Goal: Task Accomplishment & Management: Manage account settings

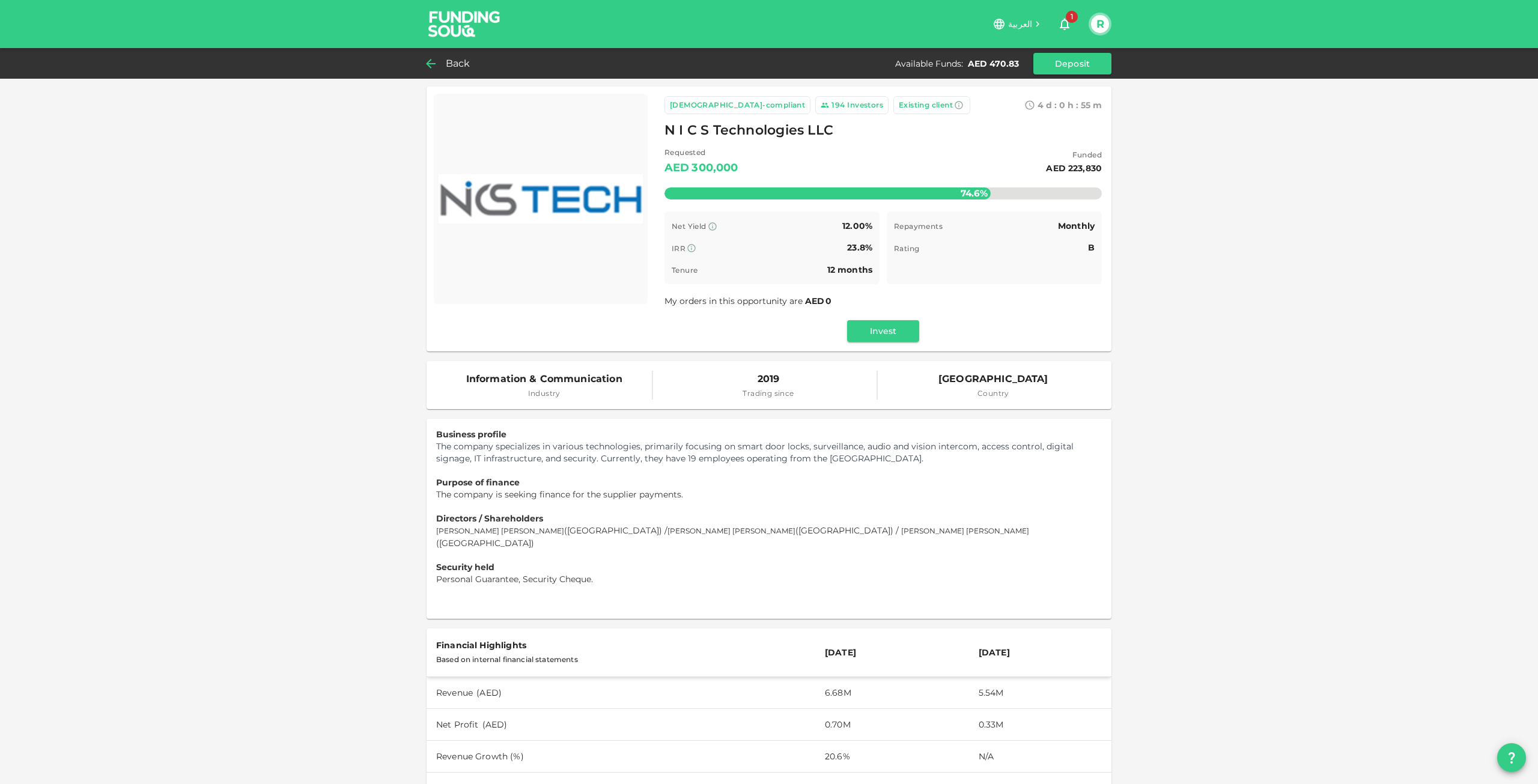
click at [442, 58] on div "Back" at bounding box center [451, 64] width 49 height 17
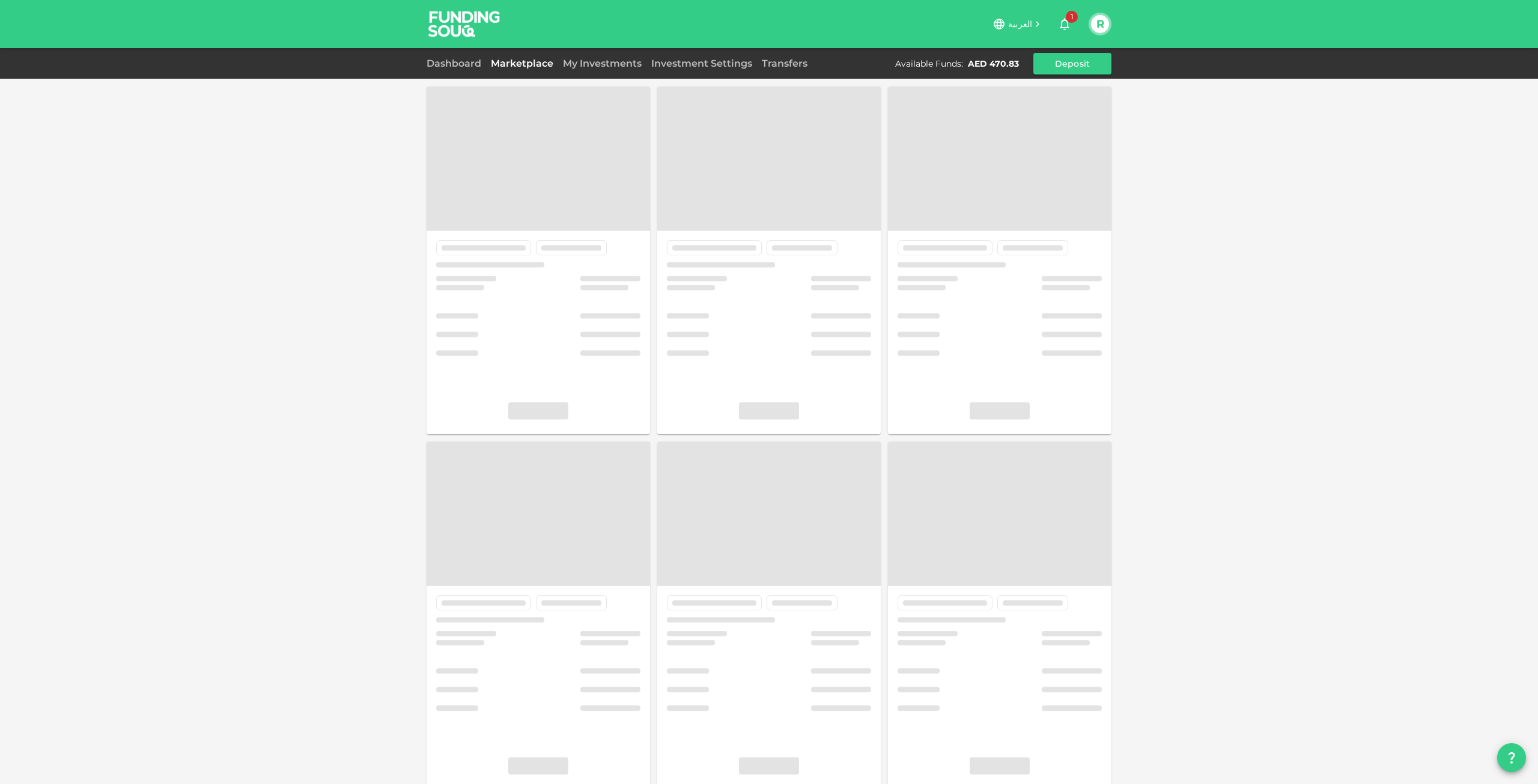
click at [461, 30] on img at bounding box center [464, 24] width 90 height 47
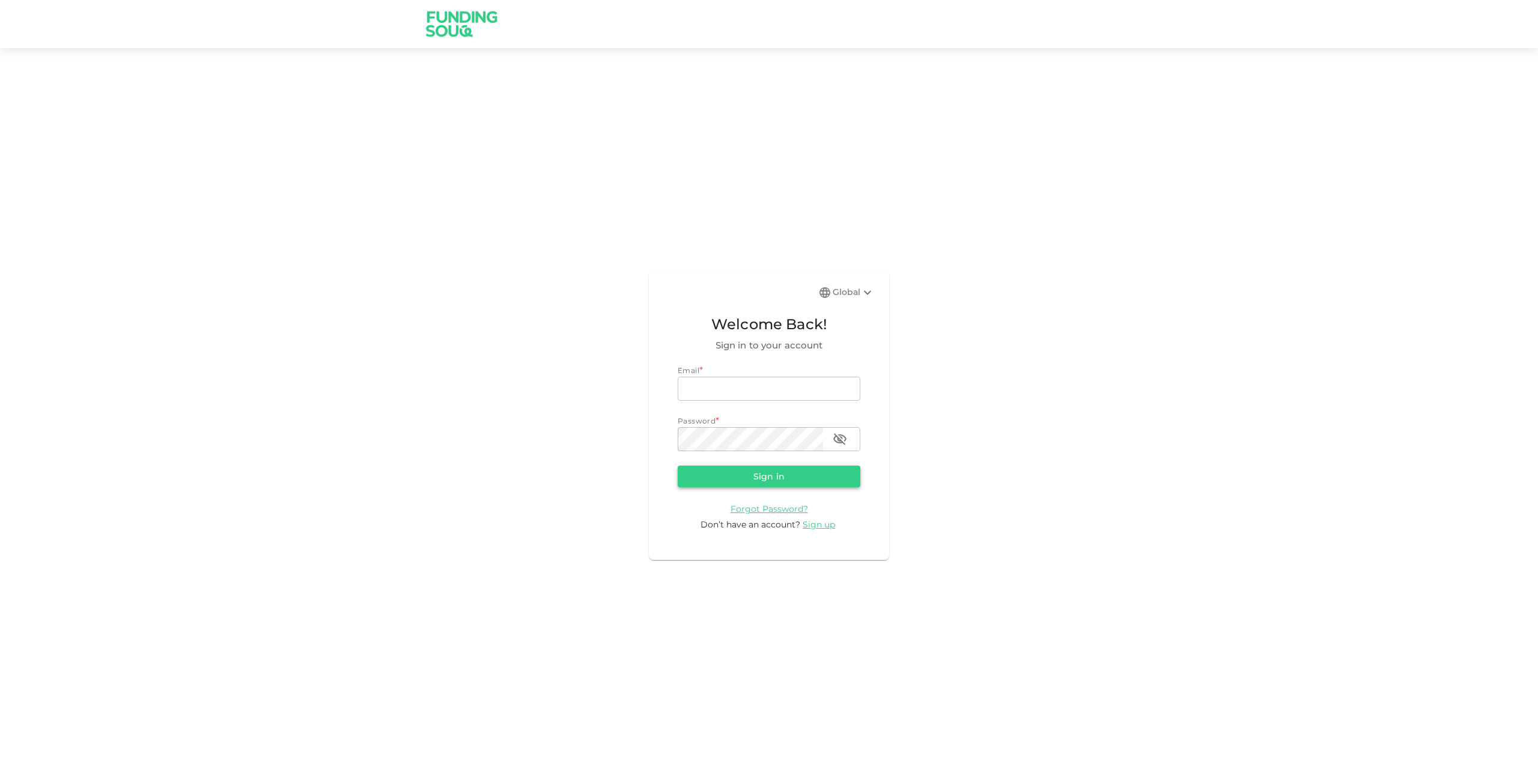
type input "[EMAIL_ADDRESS][DOMAIN_NAME]"
drag, startPoint x: 769, startPoint y: 481, endPoint x: 765, endPoint y: 484, distance: 5.0
click at [769, 481] on button "Sign in" at bounding box center [769, 476] width 183 height 22
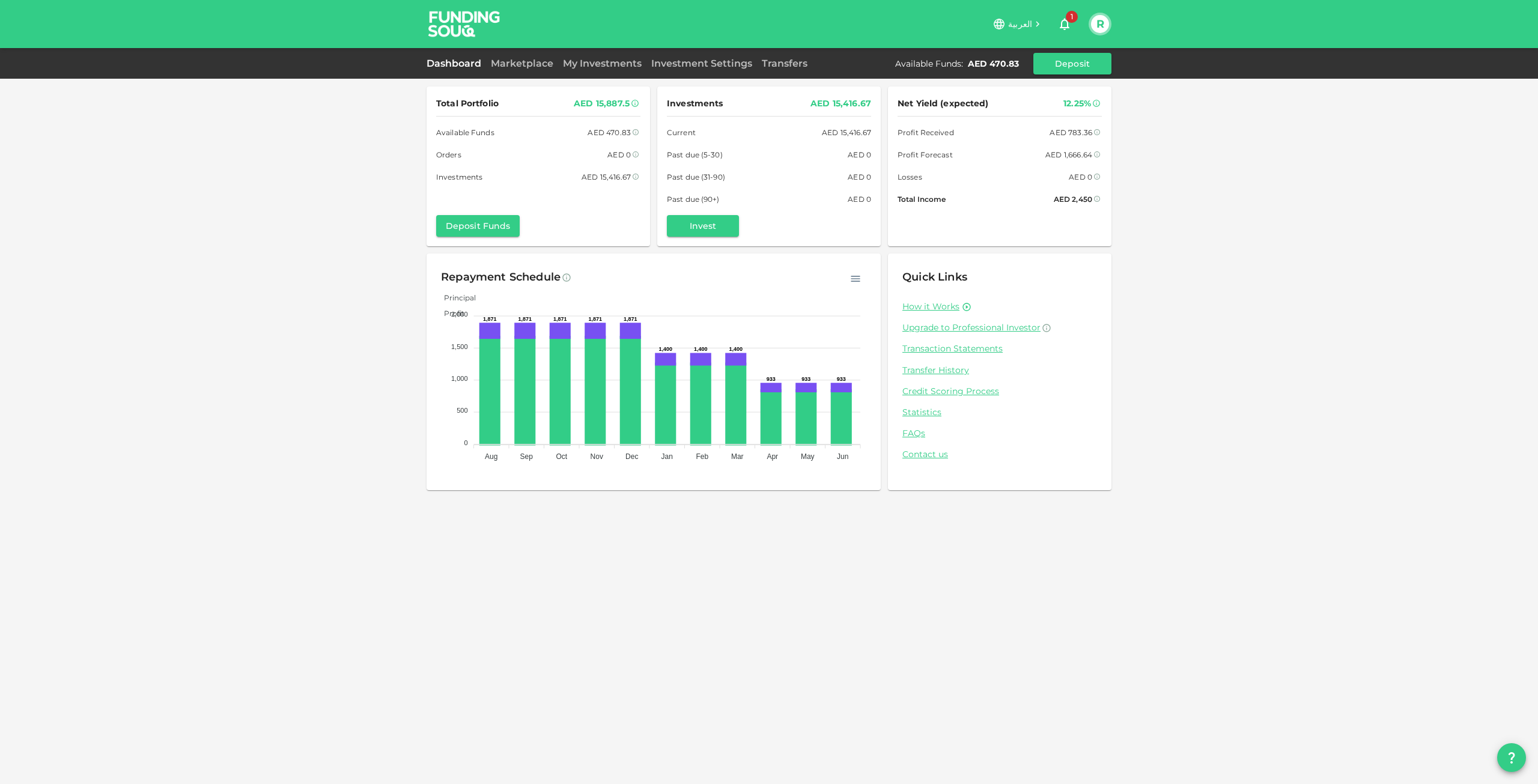
click at [531, 56] on div "Marketplace" at bounding box center [522, 64] width 72 height 15
drag, startPoint x: 531, startPoint y: 63, endPoint x: 539, endPoint y: 62, distance: 8.1
click at [531, 62] on link "Marketplace" at bounding box center [522, 64] width 72 height 11
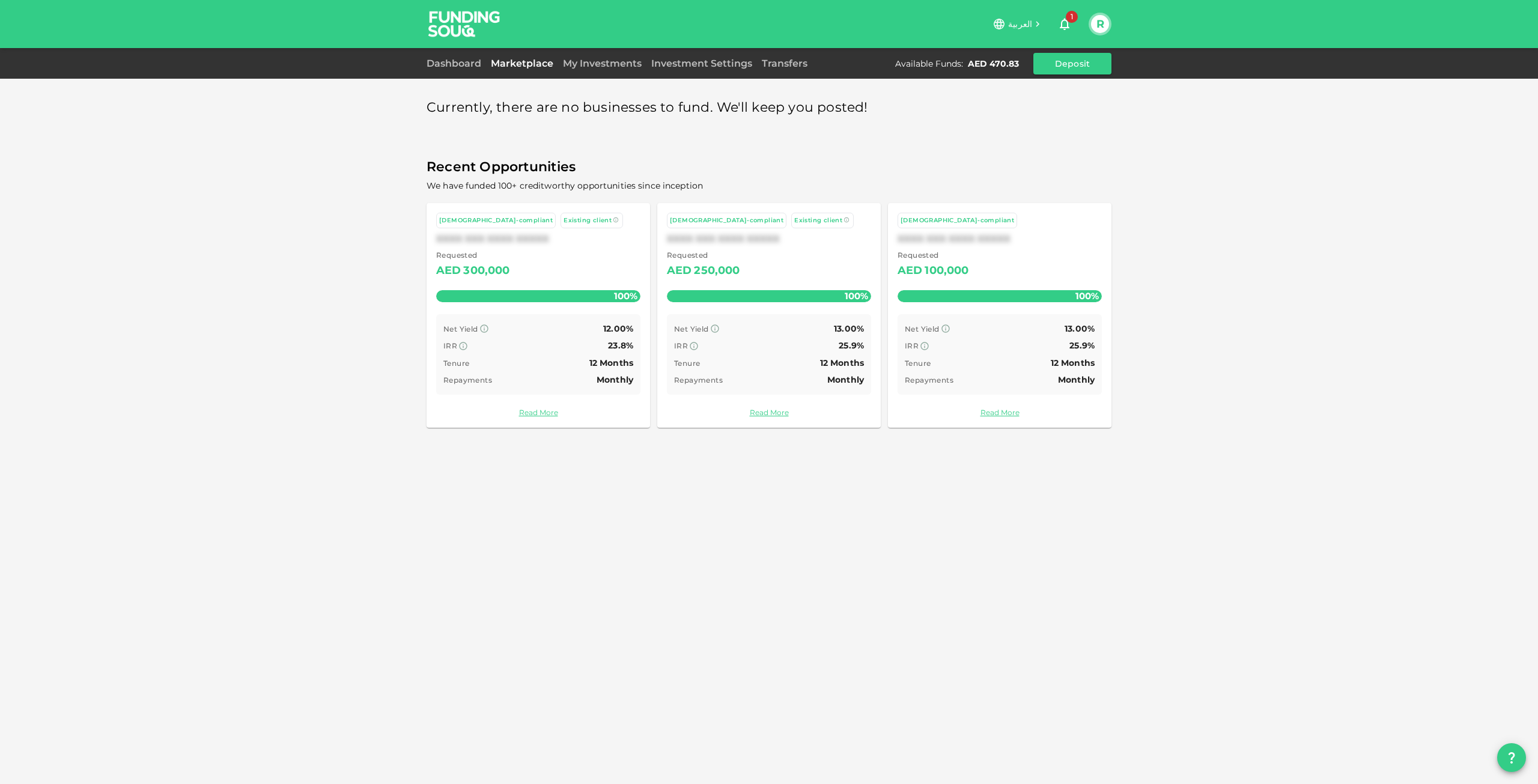
click at [588, 63] on link "My Investments" at bounding box center [602, 64] width 88 height 11
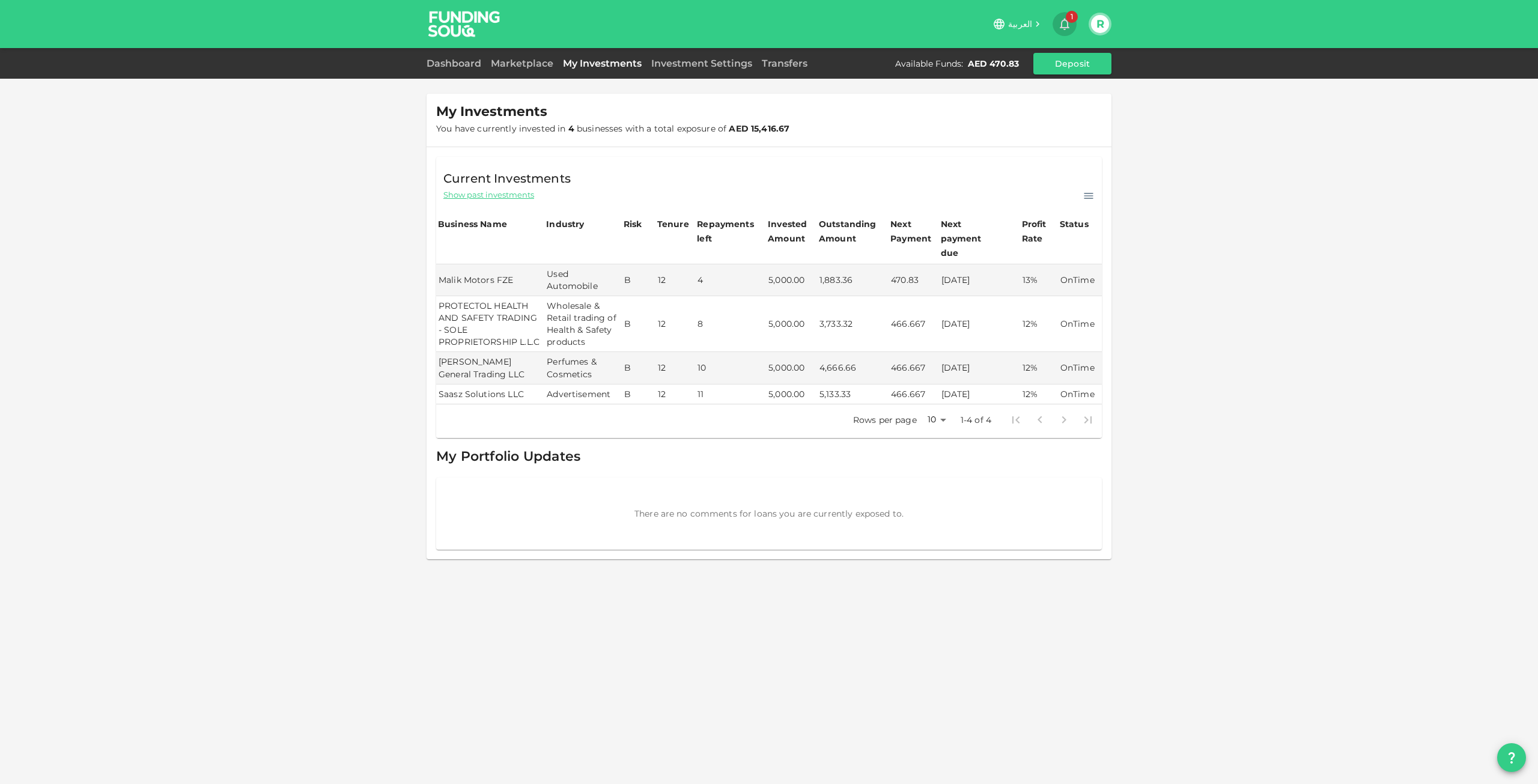
click at [1064, 26] on icon "button" at bounding box center [1064, 24] width 15 height 15
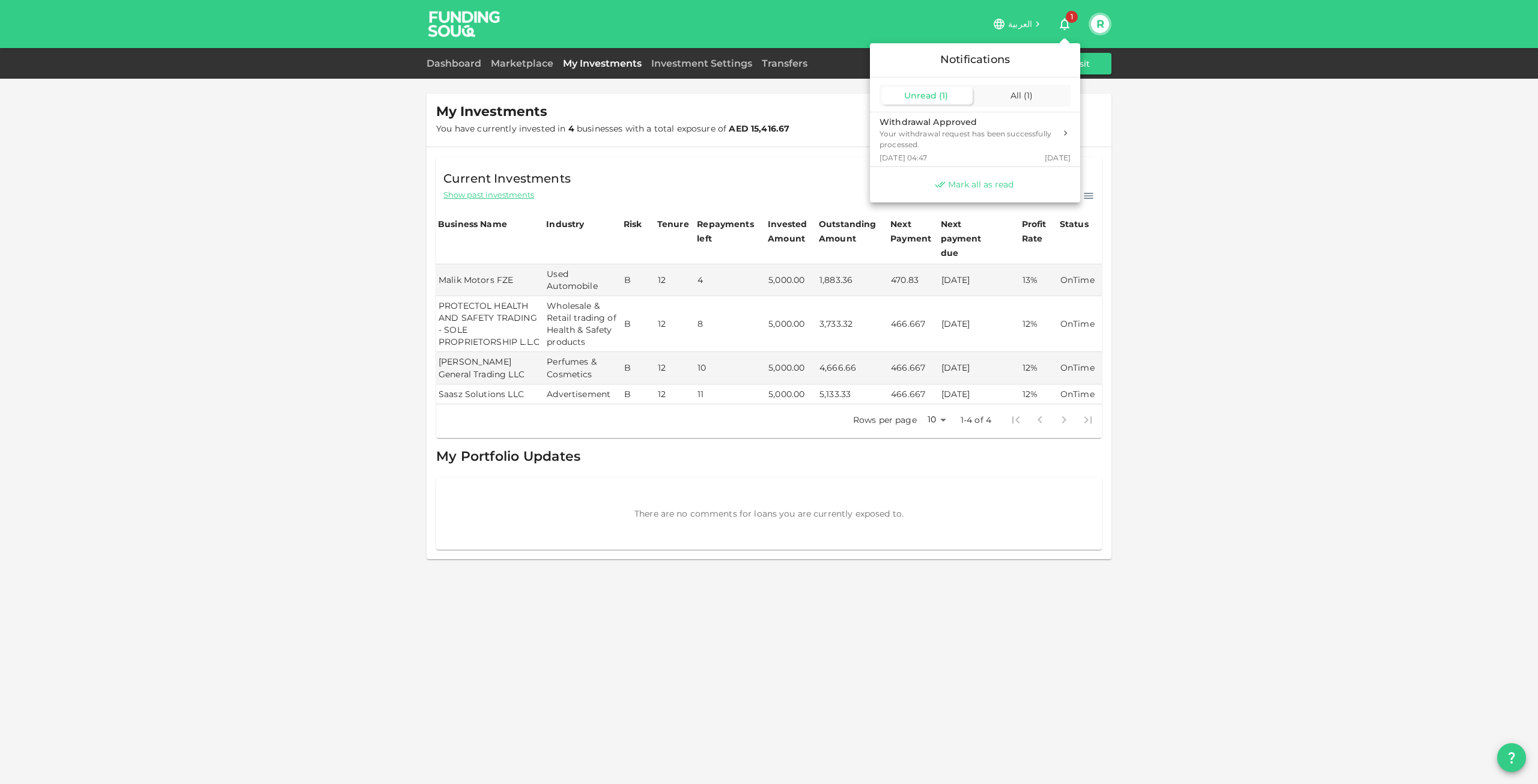
click at [991, 179] on span "Mark all as read" at bounding box center [981, 185] width 65 height 11
drag, startPoint x: 1209, startPoint y: 179, endPoint x: 1202, endPoint y: 179, distance: 7.0
click at [1207, 179] on div at bounding box center [769, 392] width 1538 height 784
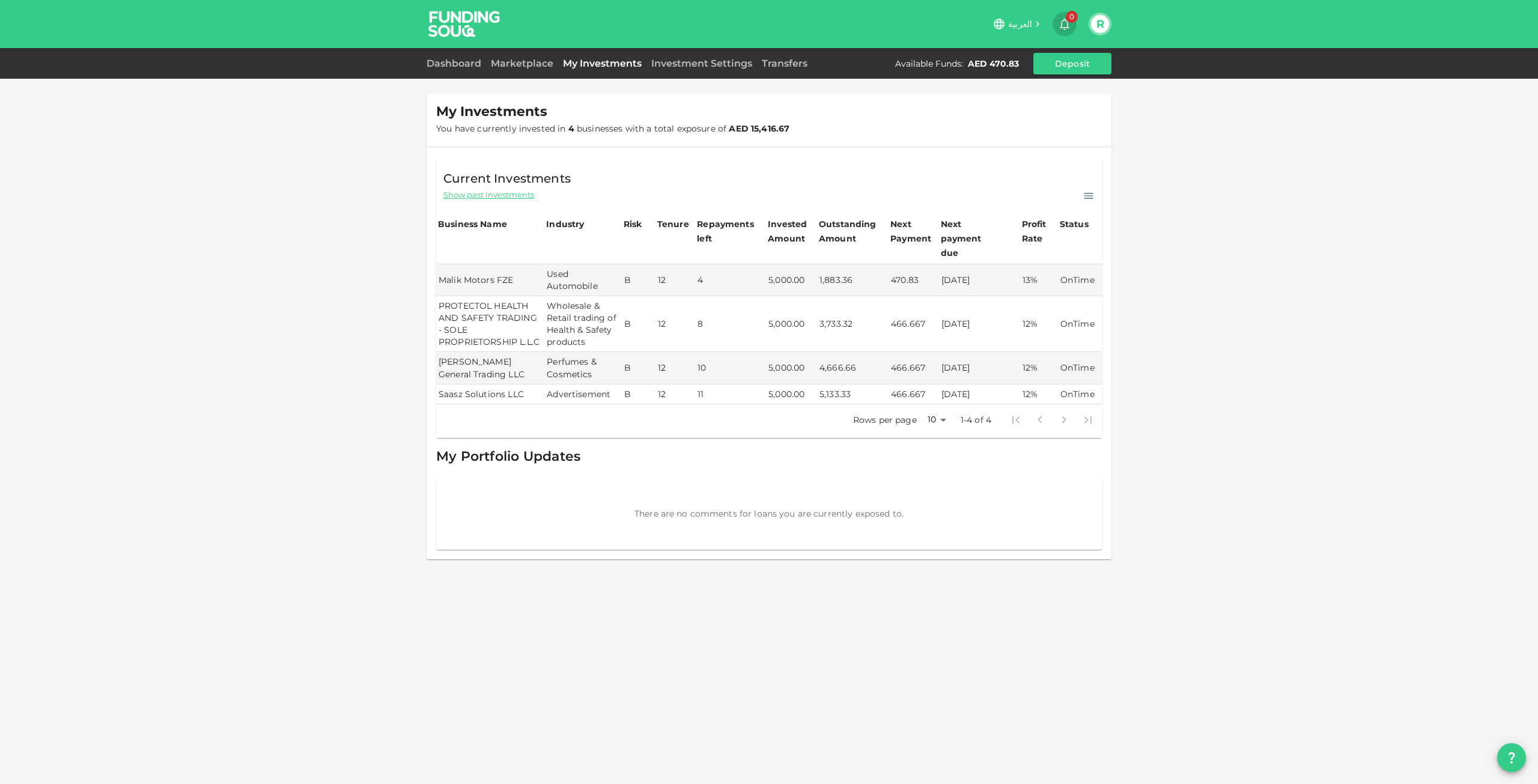
click at [1066, 26] on icon "button" at bounding box center [1064, 24] width 15 height 15
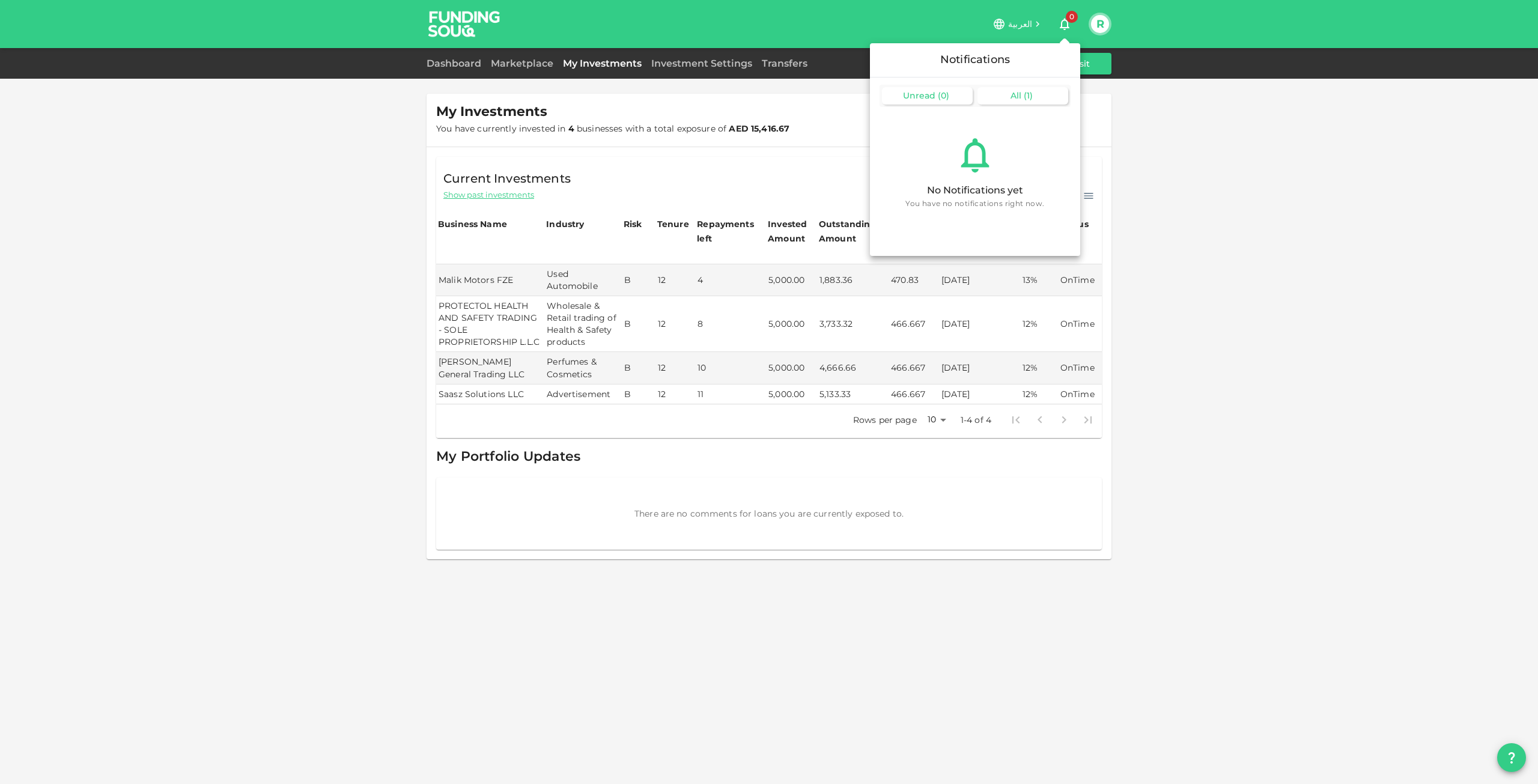
click at [1033, 99] on div "All ( 1 )" at bounding box center [1022, 95] width 90 height 17
drag, startPoint x: 1148, startPoint y: 134, endPoint x: 1135, endPoint y: 134, distance: 13.0
click at [1147, 134] on div at bounding box center [769, 392] width 1538 height 784
